Goal: Information Seeking & Learning: Learn about a topic

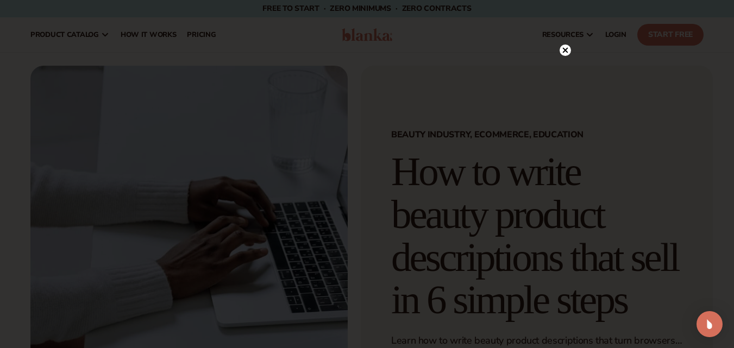
click at [562, 55] on icon at bounding box center [565, 50] width 11 height 11
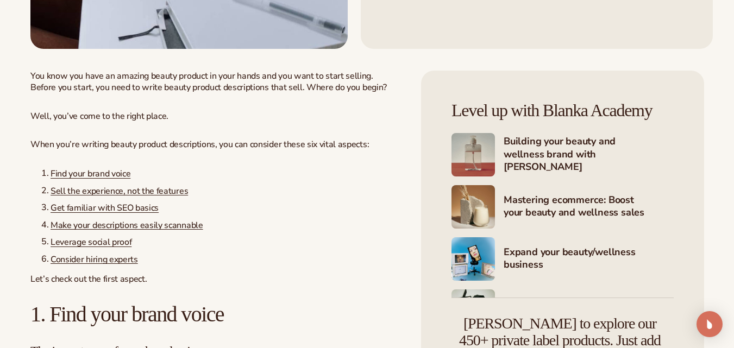
scroll to position [370, 0]
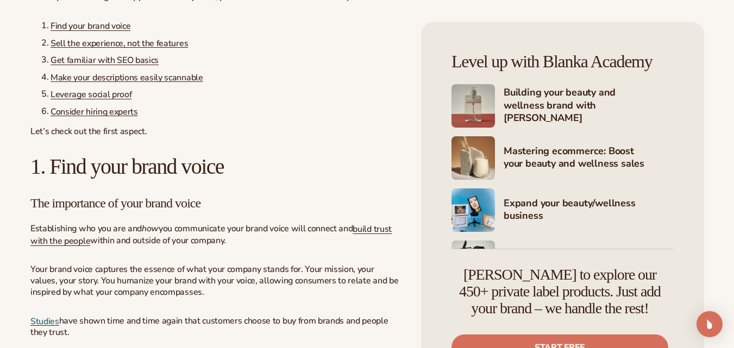
scroll to position [630, 0]
